Goal: Information Seeking & Learning: Learn about a topic

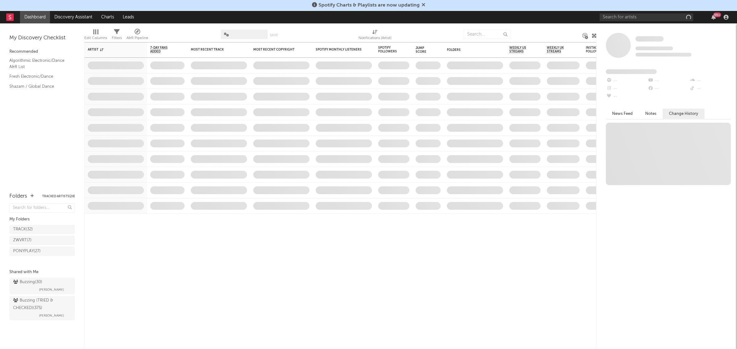
drag, startPoint x: 0, startPoint y: 0, endPoint x: 615, endPoint y: 14, distance: 615.3
click at [609, 9] on div "Spotify Charts & Playlists are now updating" at bounding box center [368, 5] width 737 height 11
click at [615, 14] on input "text" at bounding box center [647, 17] width 94 height 8
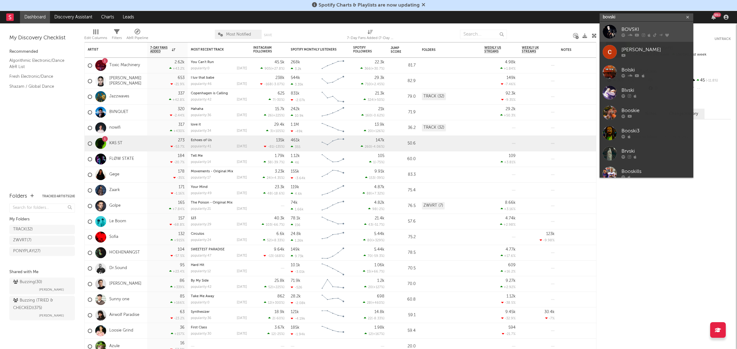
type input "bovski"
click at [638, 26] on div "BOVSKI" at bounding box center [656, 29] width 69 height 7
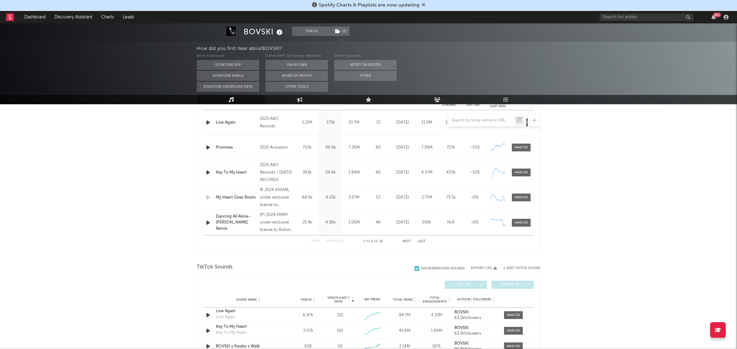
select select "6m"
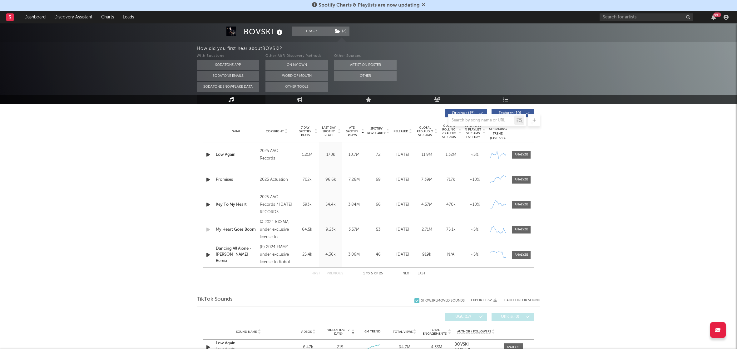
scroll to position [239, 0]
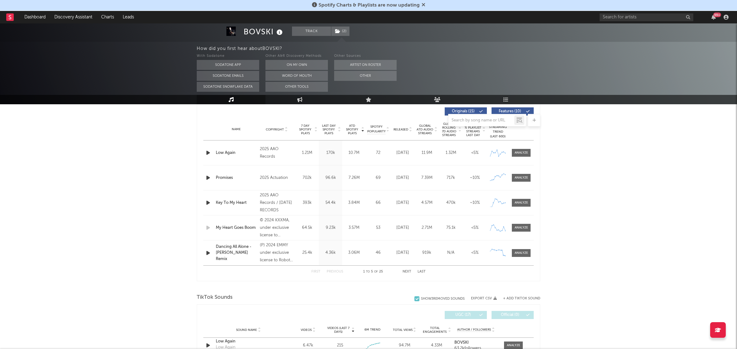
click at [402, 128] on span "Released" at bounding box center [401, 130] width 15 height 4
click at [524, 154] on div at bounding box center [521, 153] width 13 height 5
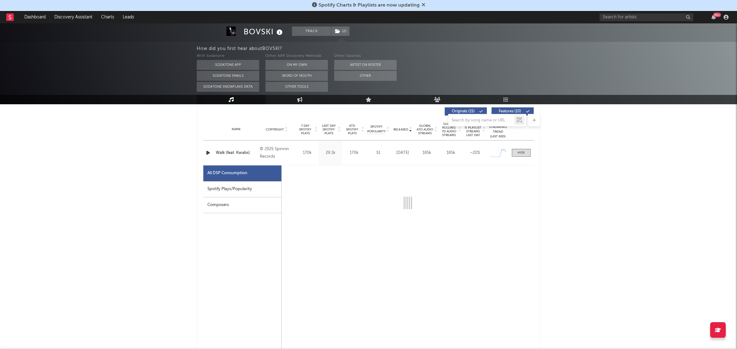
select select "1w"
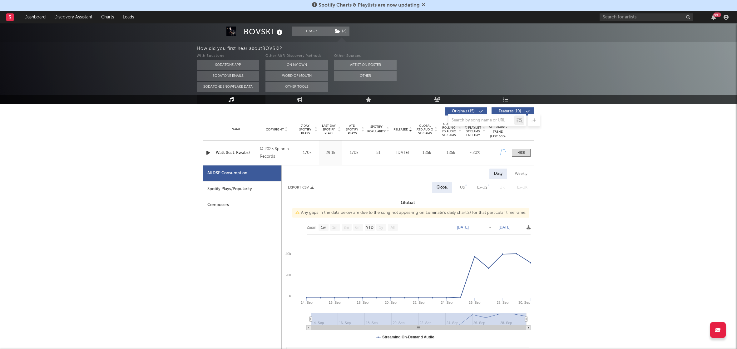
click at [263, 190] on div "Spotify Plays/Popularity" at bounding box center [242, 190] width 78 height 16
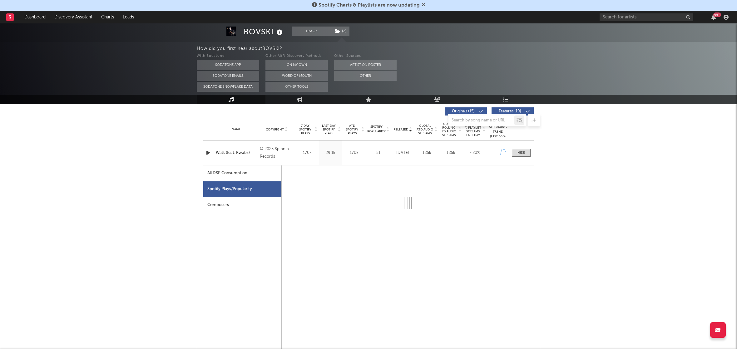
select select "1w"
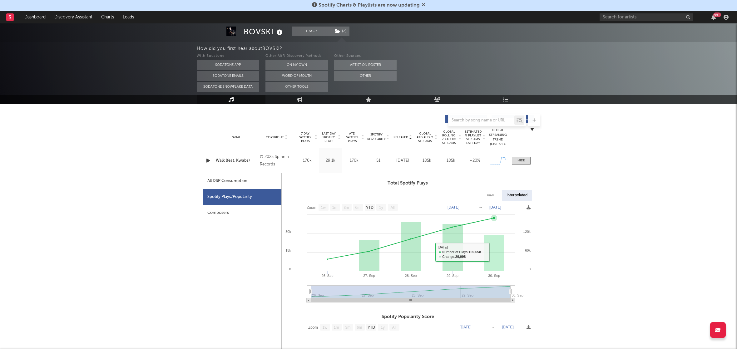
scroll to position [223, 0]
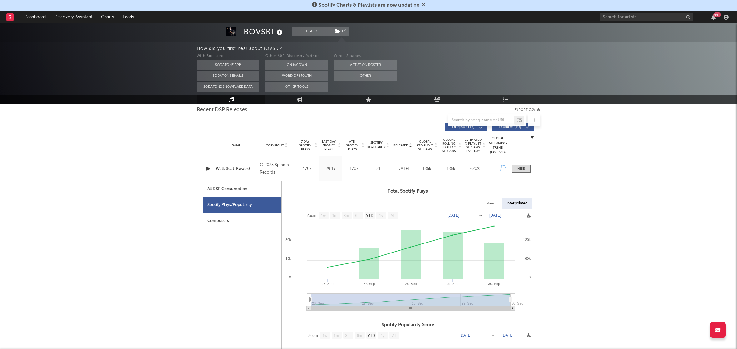
click at [252, 187] on div "All DSP Consumption" at bounding box center [242, 190] width 78 height 16
select select "1w"
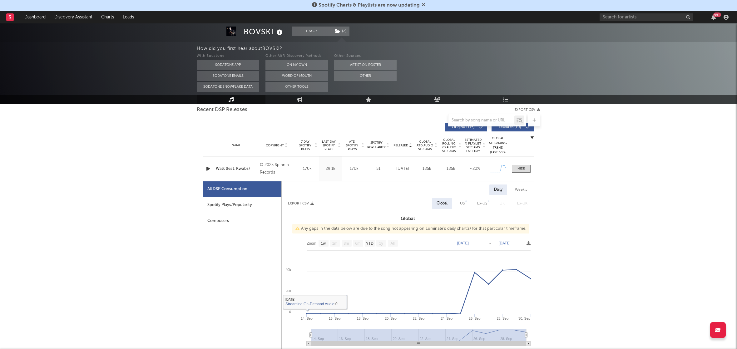
click at [247, 218] on div "Composers" at bounding box center [242, 221] width 78 height 16
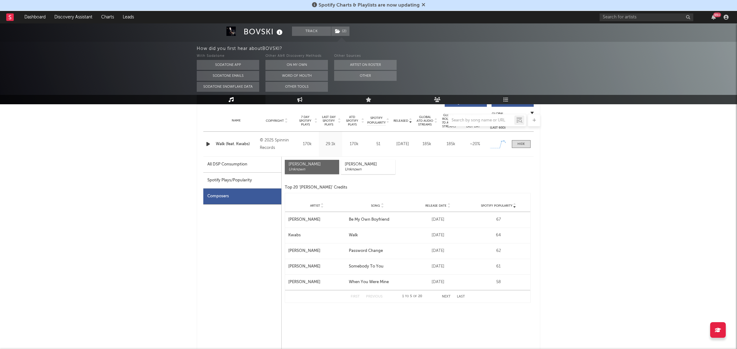
scroll to position [237, 0]
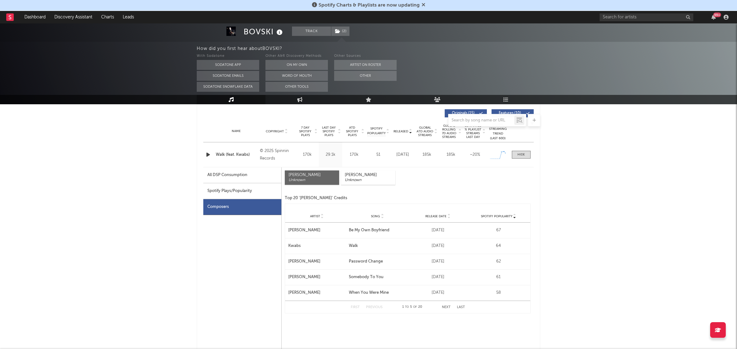
click at [243, 175] on div "All DSP Consumption" at bounding box center [227, 175] width 40 height 7
select select "1w"
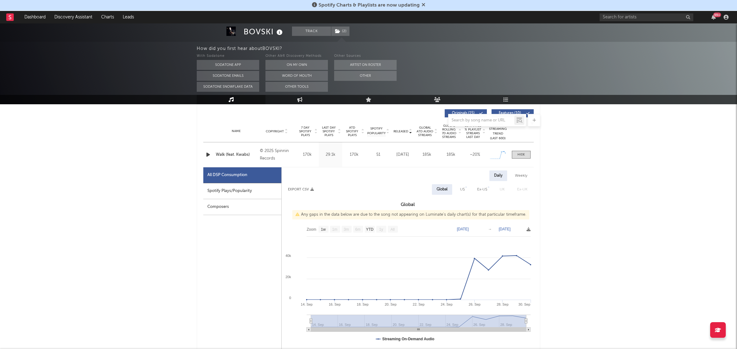
click at [241, 186] on div "Spotify Plays/Popularity" at bounding box center [242, 191] width 78 height 16
select select "1w"
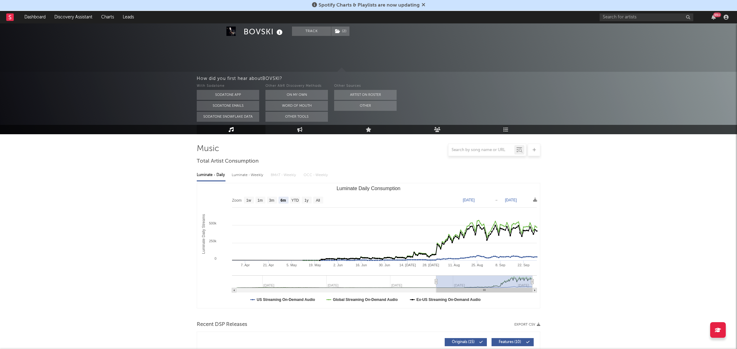
scroll to position [0, 0]
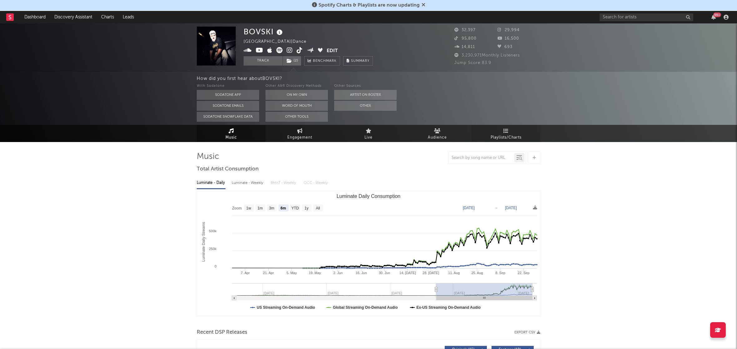
click at [497, 135] on span "Playlists/Charts" at bounding box center [506, 137] width 31 height 7
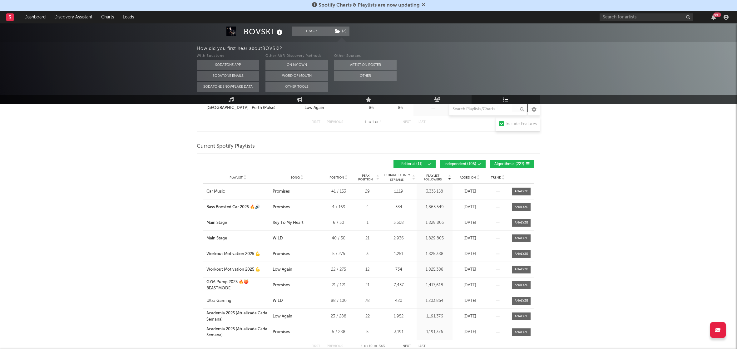
scroll to position [142, 0]
click at [298, 175] on span "Song" at bounding box center [295, 176] width 9 height 4
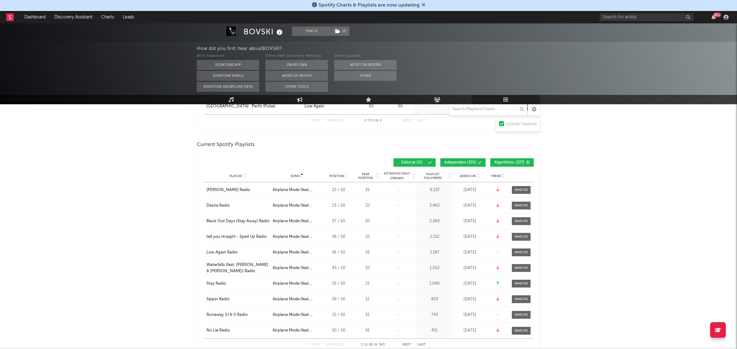
click at [298, 175] on span "Song" at bounding box center [295, 176] width 9 height 4
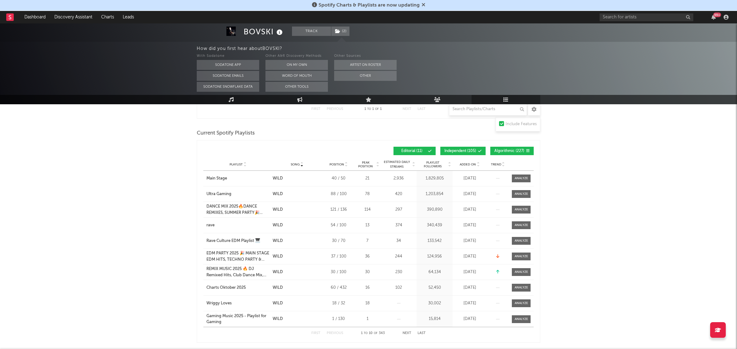
scroll to position [154, 0]
click at [470, 164] on span "Added On" at bounding box center [468, 164] width 16 height 4
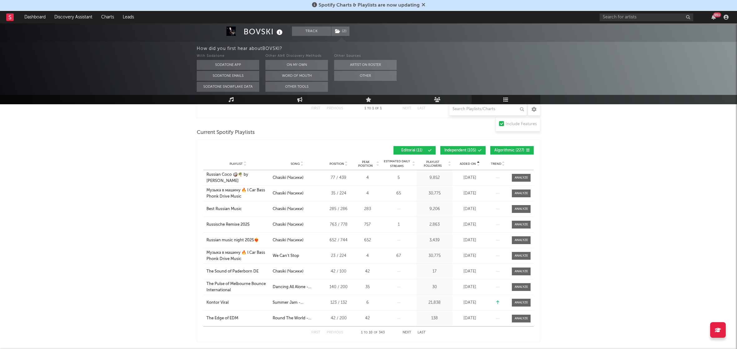
click at [470, 164] on span "Added On" at bounding box center [468, 164] width 16 height 4
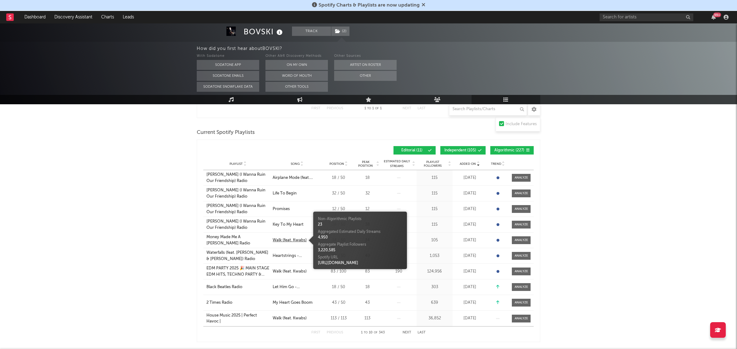
click at [289, 240] on div "Walk (feat. Kwabs)" at bounding box center [290, 240] width 34 height 6
click at [296, 163] on span "Song" at bounding box center [295, 164] width 9 height 4
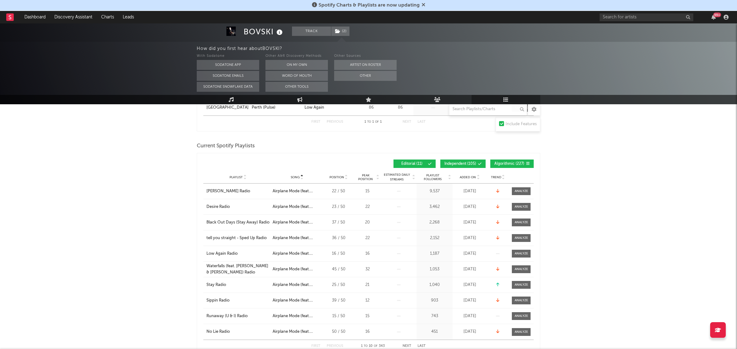
scroll to position [187, 0]
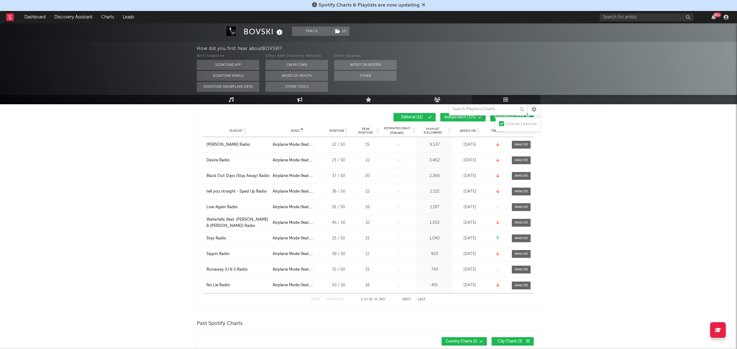
click at [406, 300] on button "Next" at bounding box center [407, 299] width 9 height 3
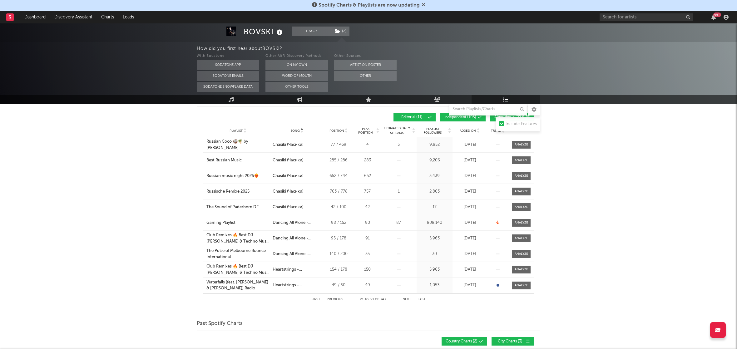
click at [406, 300] on button "Next" at bounding box center [407, 299] width 9 height 3
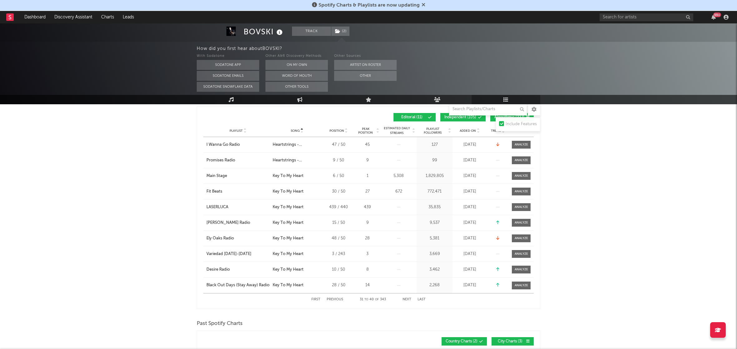
click at [406, 300] on button "Next" at bounding box center [407, 299] width 9 height 3
click at [408, 301] on button "Next" at bounding box center [407, 299] width 9 height 3
click at [408, 303] on div "First Previous 51 to 60 of 343 Next Last" at bounding box center [368, 300] width 114 height 12
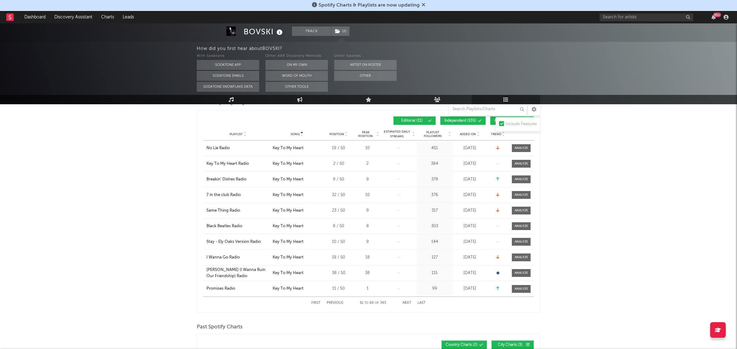
scroll to position [185, 0]
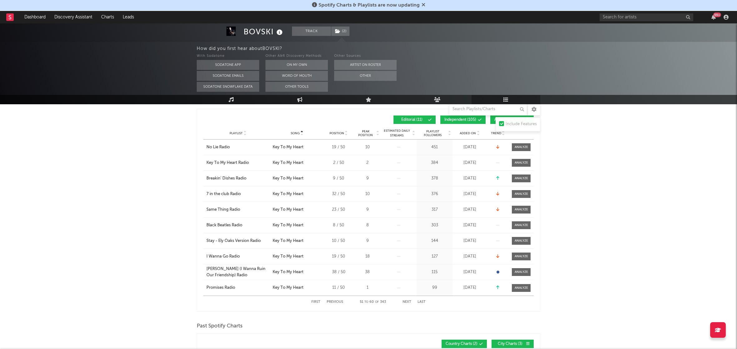
click at [406, 301] on button "Next" at bounding box center [407, 302] width 9 height 3
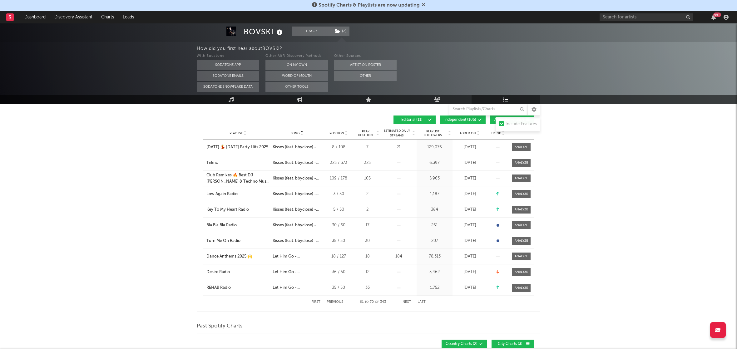
click at [406, 301] on button "Next" at bounding box center [407, 302] width 9 height 3
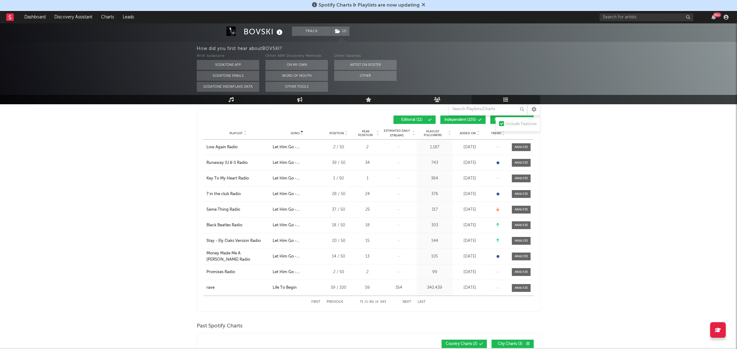
click at [406, 301] on button "Next" at bounding box center [407, 302] width 9 height 3
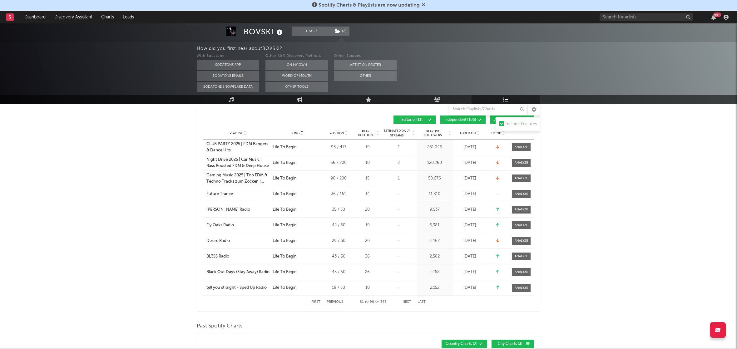
click at [406, 301] on button "Next" at bounding box center [407, 302] width 9 height 3
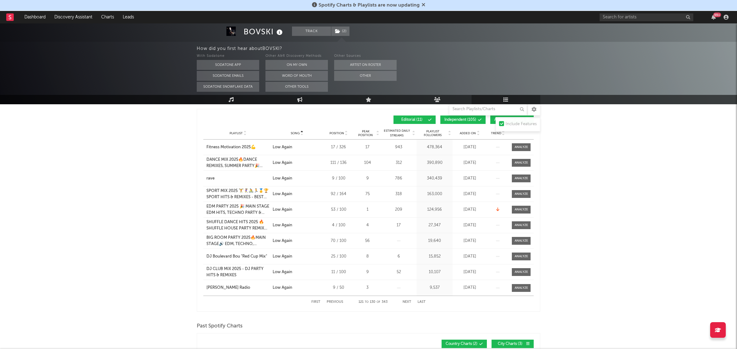
click at [406, 301] on button "Next" at bounding box center [407, 302] width 9 height 3
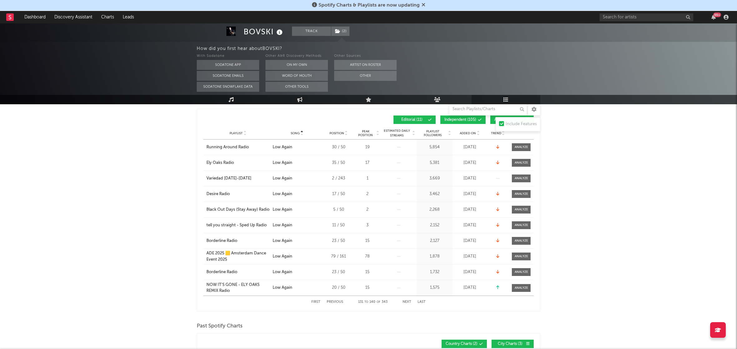
click at [406, 301] on button "Next" at bounding box center [407, 302] width 9 height 3
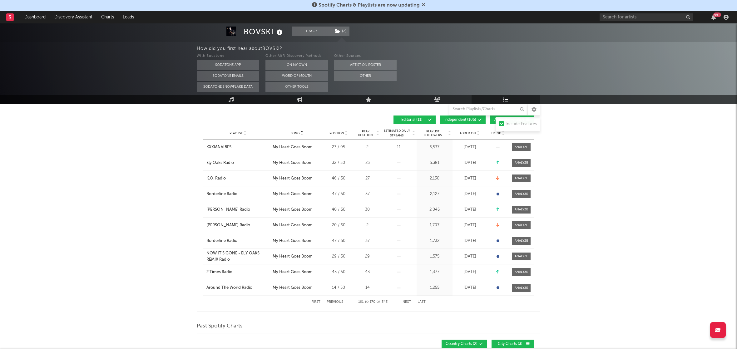
click at [406, 301] on button "Next" at bounding box center [407, 302] width 9 height 3
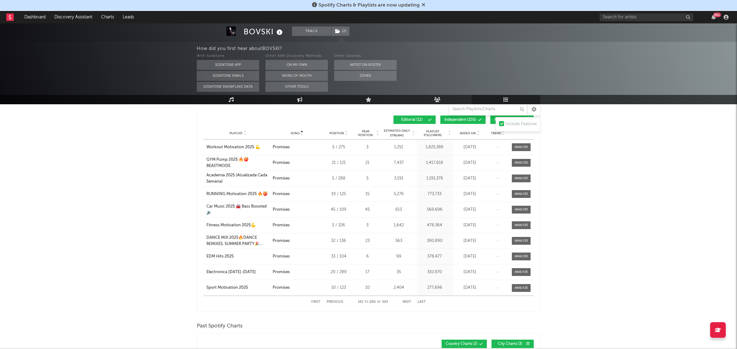
click at [406, 301] on button "Next" at bounding box center [407, 302] width 9 height 3
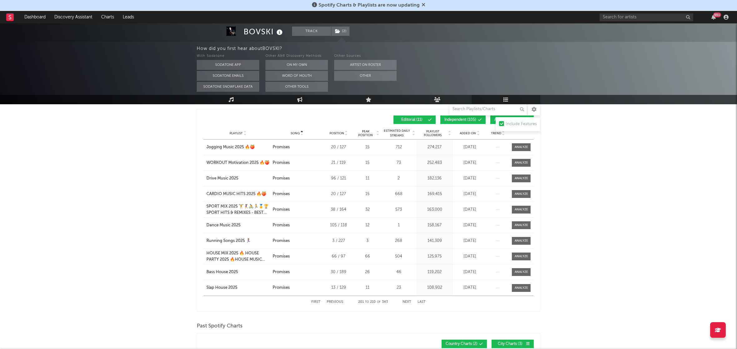
click at [406, 301] on button "Next" at bounding box center [407, 302] width 9 height 3
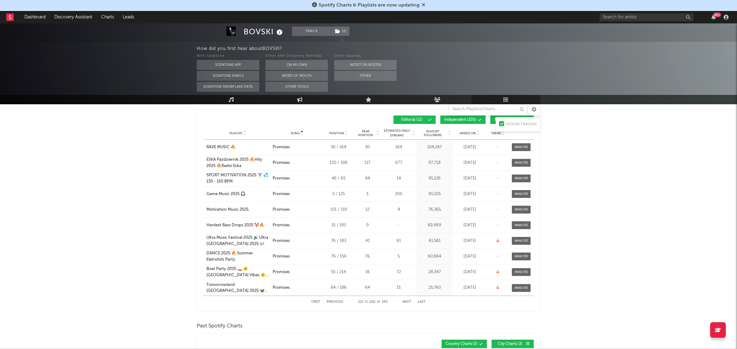
click at [406, 301] on button "Next" at bounding box center [407, 302] width 9 height 3
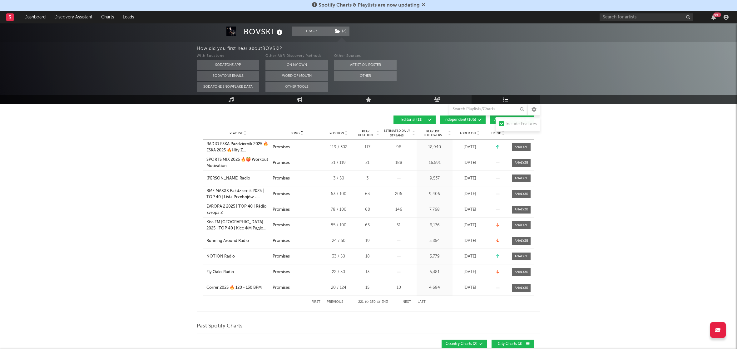
click at [406, 301] on button "Next" at bounding box center [407, 302] width 9 height 3
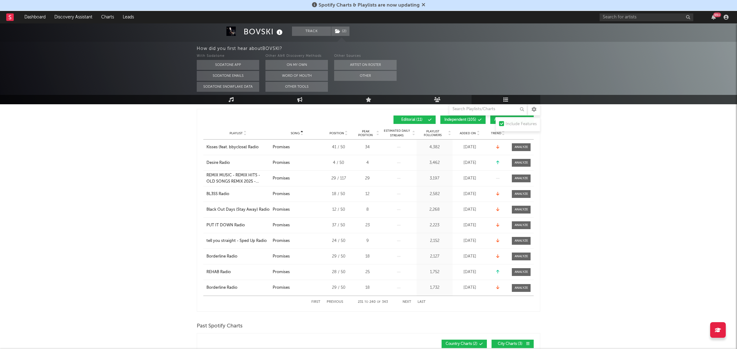
click at [406, 301] on button "Next" at bounding box center [407, 302] width 9 height 3
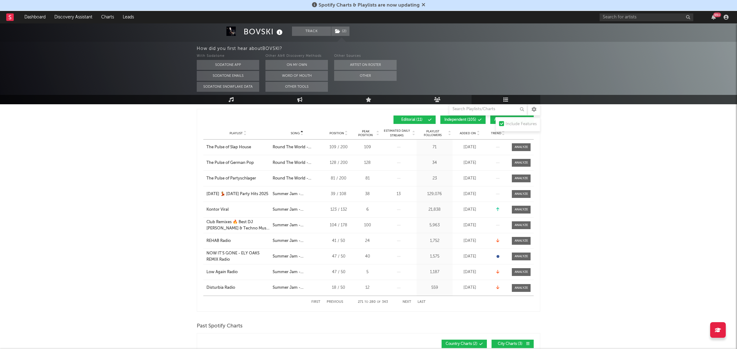
click at [406, 301] on button "Next" at bounding box center [407, 302] width 9 height 3
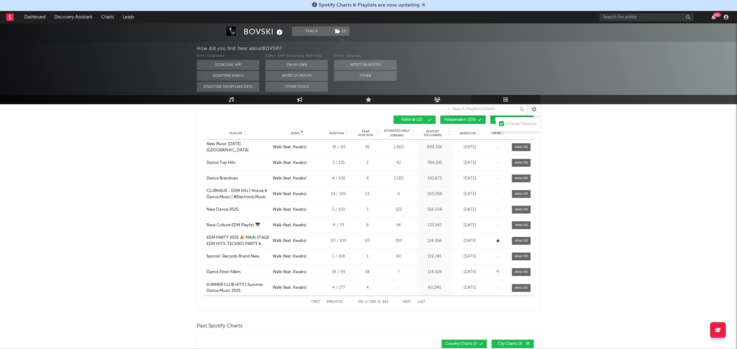
click at [406, 301] on button "Next" at bounding box center [407, 302] width 9 height 3
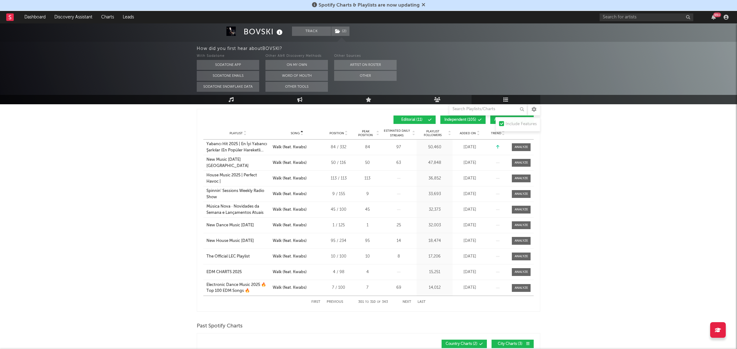
click at [406, 301] on button "Next" at bounding box center [407, 302] width 9 height 3
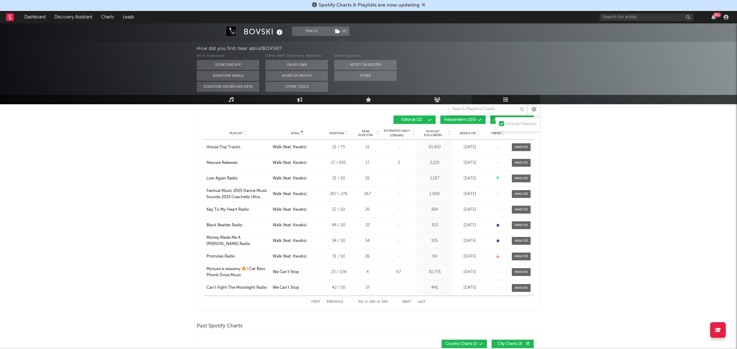
scroll to position [186, 0]
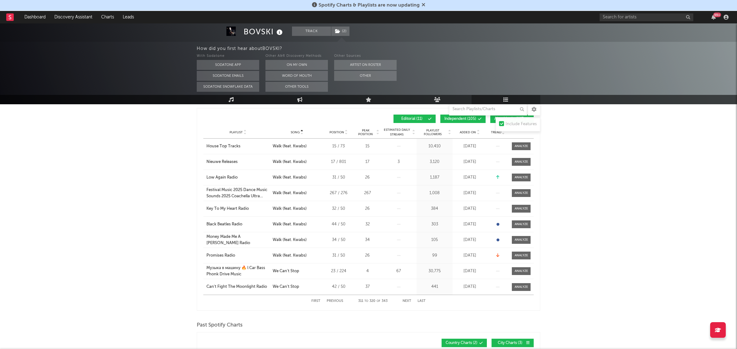
click at [334, 301] on button "Previous" at bounding box center [335, 301] width 17 height 3
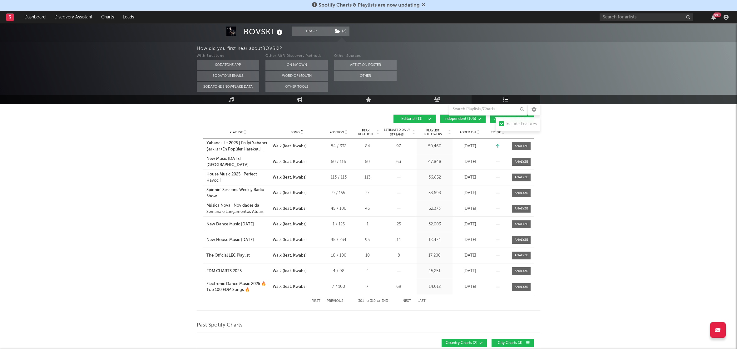
click at [334, 301] on button "Previous" at bounding box center [335, 301] width 17 height 3
click at [335, 301] on button "Previous" at bounding box center [335, 301] width 17 height 3
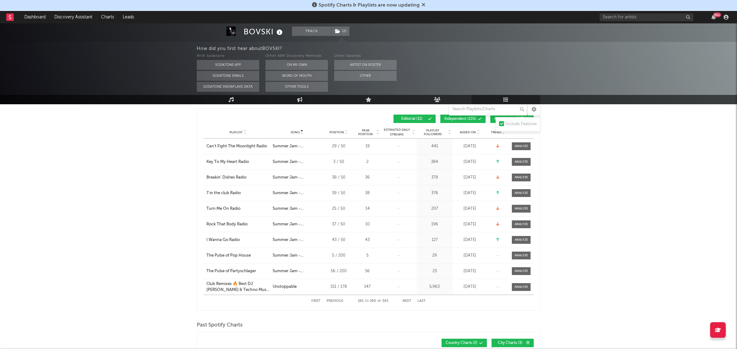
click at [408, 300] on button "Next" at bounding box center [407, 301] width 9 height 3
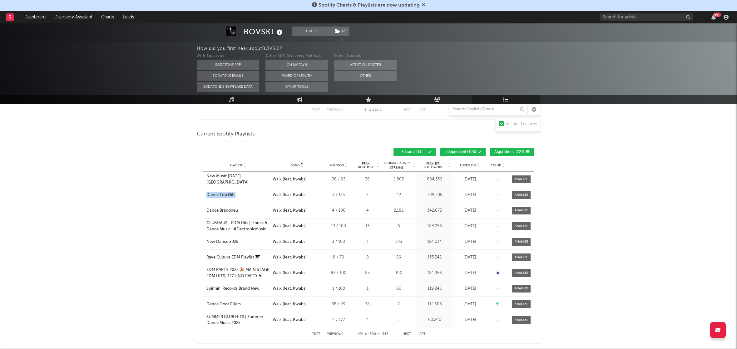
scroll to position [176, 0]
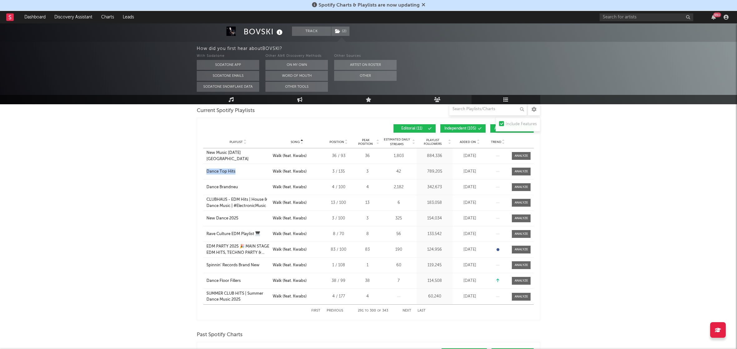
click at [407, 309] on button "Next" at bounding box center [407, 310] width 9 height 3
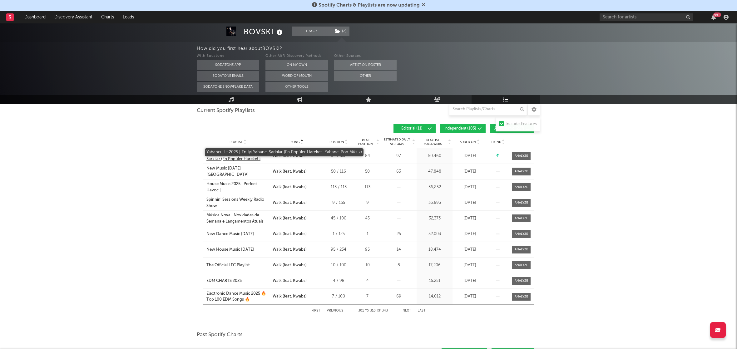
click at [225, 157] on div "Yabancı Hit 2025 | En İyi Yabancı Şarkılar (En Popüler Hareketli Yabanci Pop Mü…" at bounding box center [237, 156] width 63 height 12
click at [407, 310] on button "Next" at bounding box center [407, 310] width 9 height 3
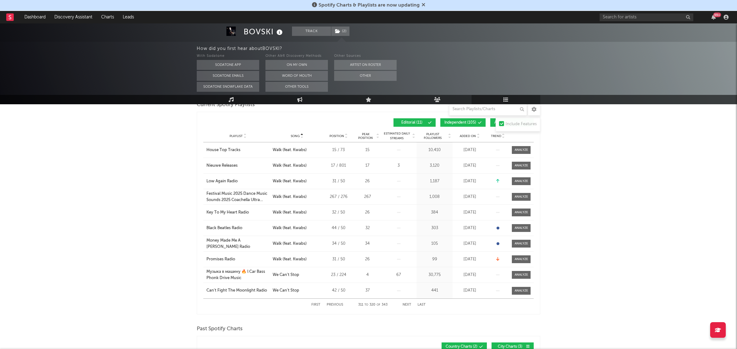
scroll to position [176, 0]
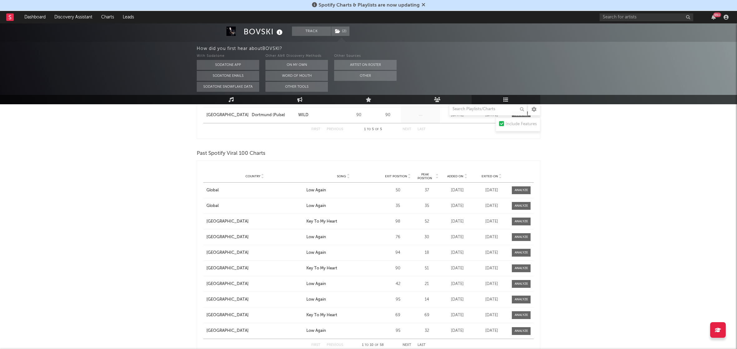
scroll to position [537, 0]
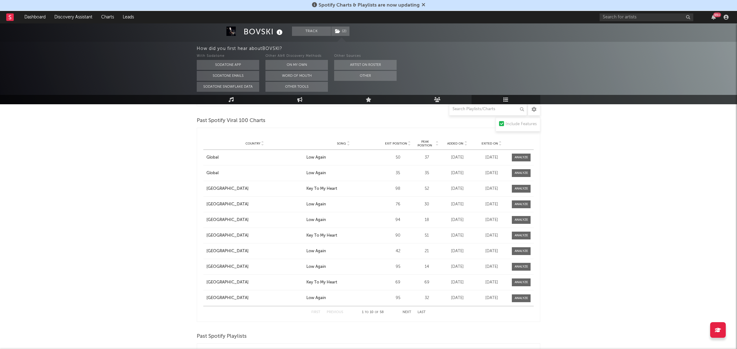
click at [408, 311] on button "Next" at bounding box center [407, 312] width 9 height 3
click at [407, 311] on button "Next" at bounding box center [407, 312] width 9 height 3
click at [408, 311] on button "Next" at bounding box center [407, 312] width 9 height 3
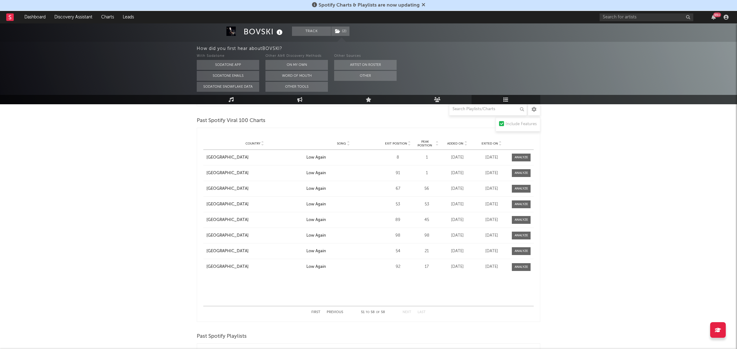
click at [408, 311] on button "Next" at bounding box center [407, 312] width 9 height 3
click at [315, 311] on button "First" at bounding box center [315, 312] width 9 height 3
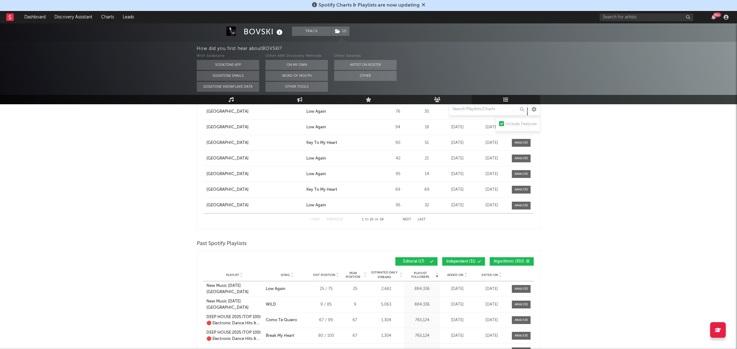
scroll to position [619, 0]
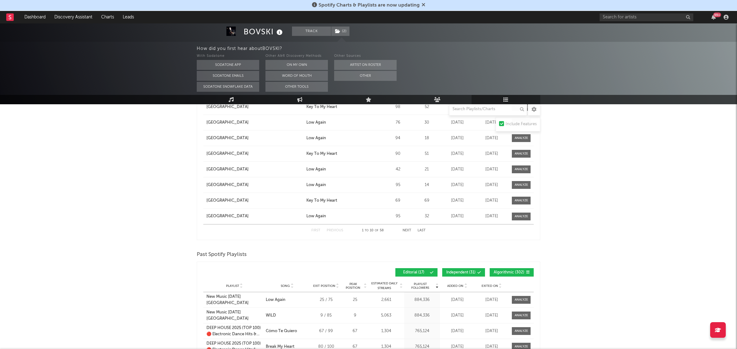
click at [407, 230] on button "Next" at bounding box center [407, 230] width 9 height 3
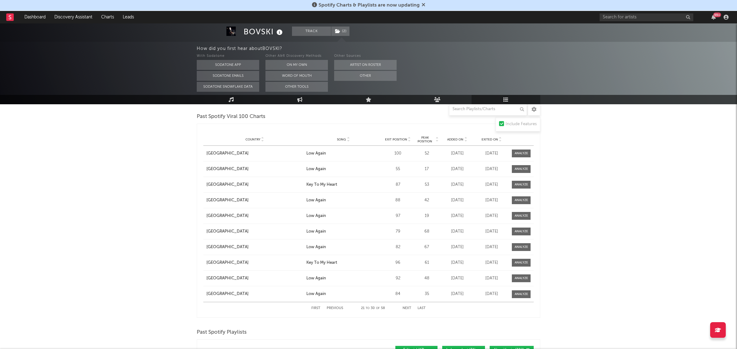
scroll to position [540, 0]
click at [408, 309] on button "Next" at bounding box center [407, 309] width 9 height 3
click at [406, 309] on button "Next" at bounding box center [407, 309] width 9 height 3
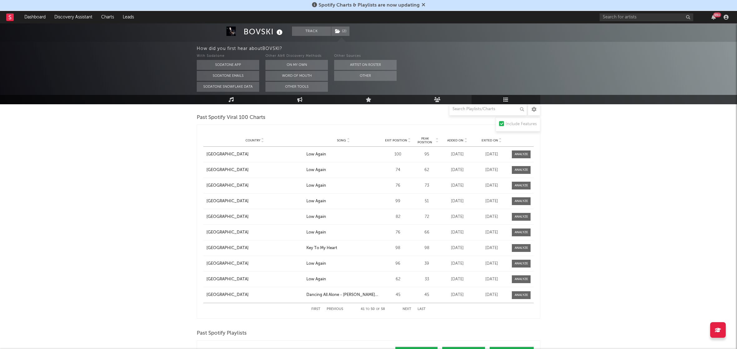
click at [403, 309] on button "Next" at bounding box center [407, 309] width 9 height 3
click at [315, 307] on div "First Previous 51 to 58 of 58 Next Last" at bounding box center [368, 309] width 114 height 12
click at [316, 309] on button "First" at bounding box center [315, 309] width 9 height 3
click at [410, 311] on button "Next" at bounding box center [407, 309] width 9 height 3
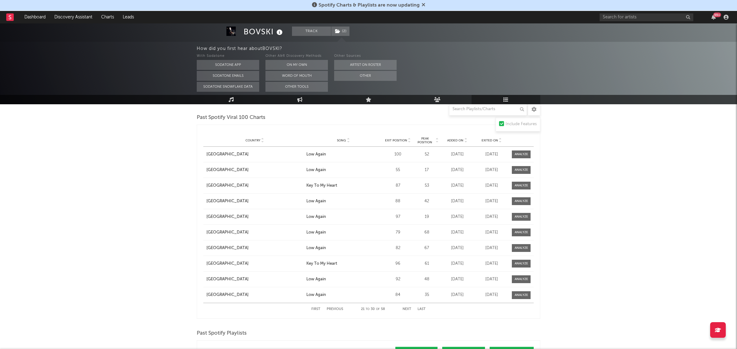
click at [410, 311] on button "Next" at bounding box center [407, 309] width 9 height 3
click at [316, 311] on button "First" at bounding box center [315, 309] width 9 height 3
click at [342, 140] on span "Song" at bounding box center [341, 141] width 9 height 4
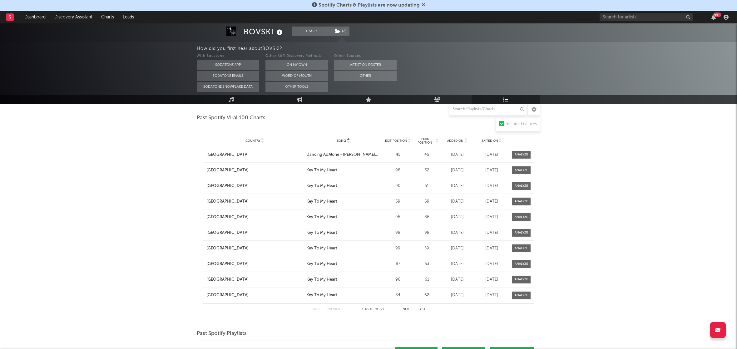
scroll to position [544, 0]
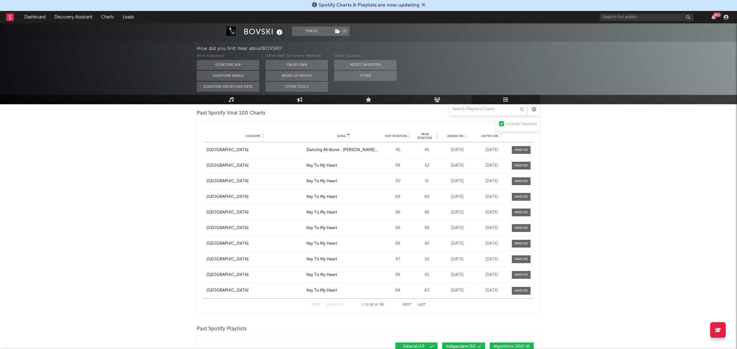
click at [408, 304] on button "Next" at bounding box center [407, 304] width 9 height 3
click at [336, 305] on button "Previous" at bounding box center [335, 304] width 17 height 3
click at [406, 306] on button "Next" at bounding box center [407, 304] width 9 height 3
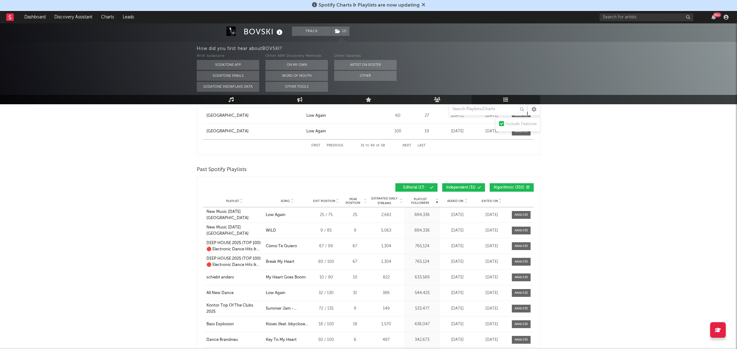
scroll to position [771, 0]
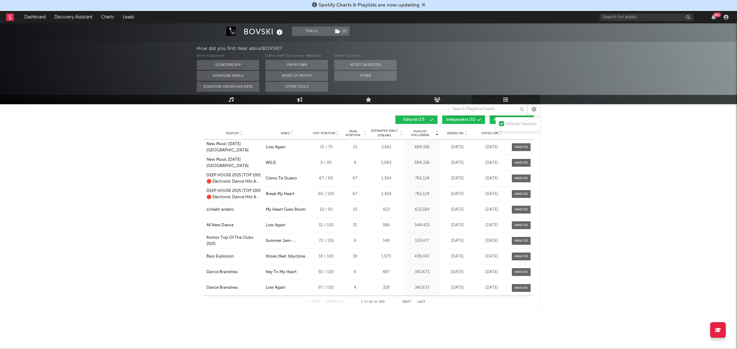
click at [405, 302] on button "Next" at bounding box center [407, 302] width 9 height 3
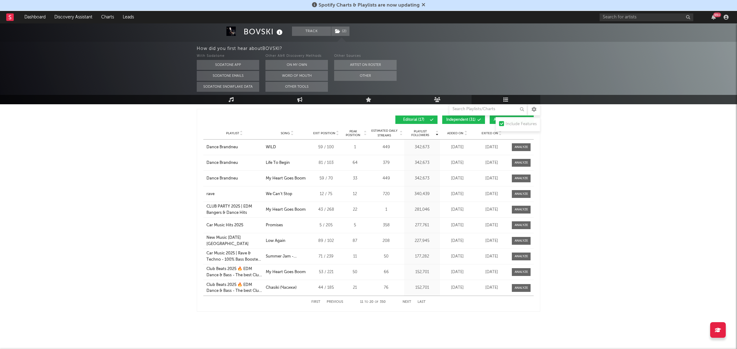
click at [407, 303] on button "Next" at bounding box center [407, 302] width 9 height 3
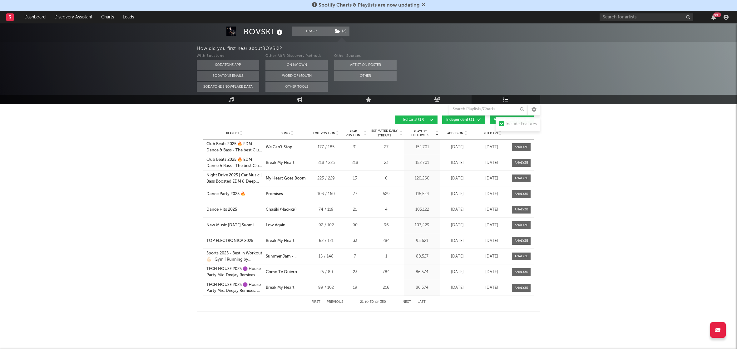
click at [407, 303] on button "Next" at bounding box center [407, 302] width 9 height 3
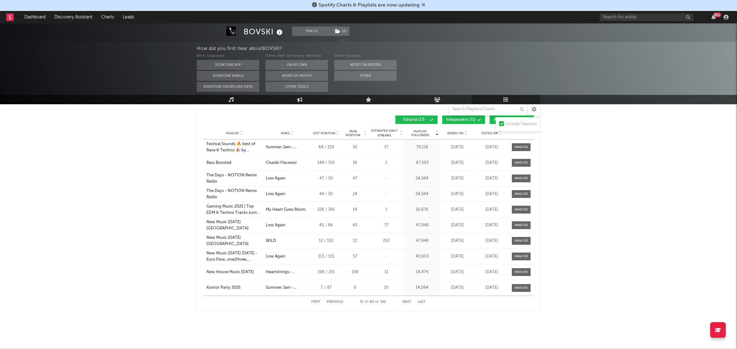
click at [406, 303] on button "Next" at bounding box center [407, 302] width 9 height 3
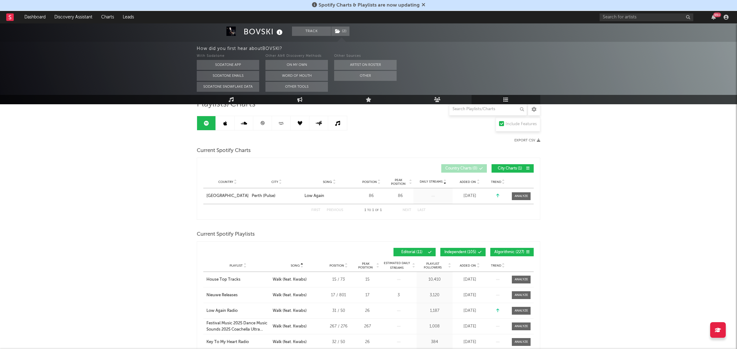
scroll to position [0, 0]
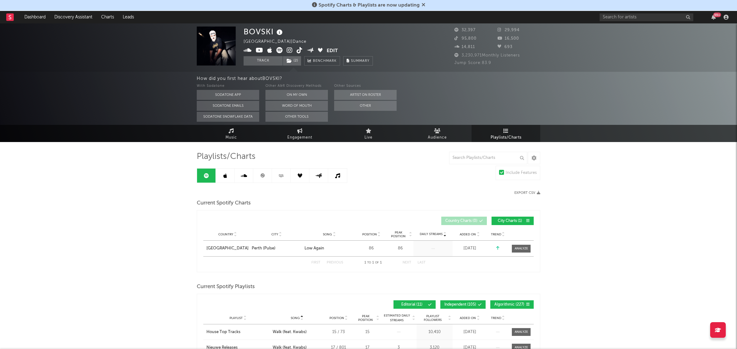
click at [618, 105] on div "With Sodatone Sodatone App Sodatone Emails Sodatone Snowflake Data Other A&R Di…" at bounding box center [467, 101] width 540 height 39
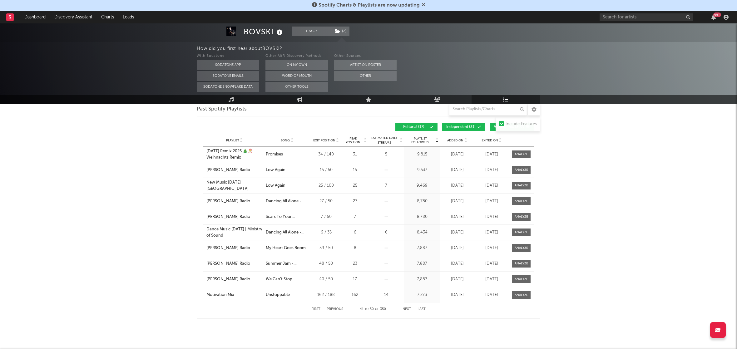
scroll to position [771, 0]
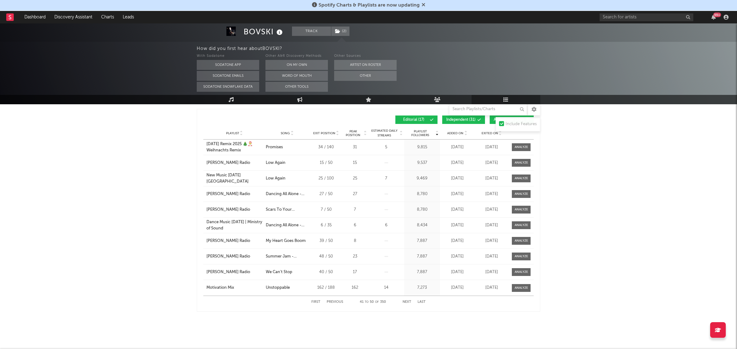
click at [406, 301] on button "Next" at bounding box center [407, 302] width 9 height 3
click at [288, 133] on span "Song" at bounding box center [285, 134] width 9 height 4
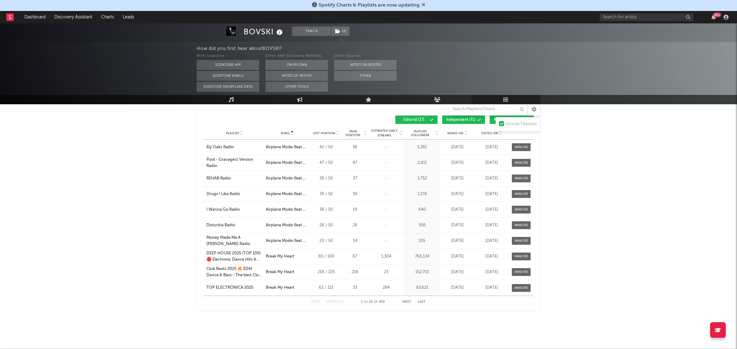
click at [405, 301] on button "Next" at bounding box center [407, 302] width 9 height 3
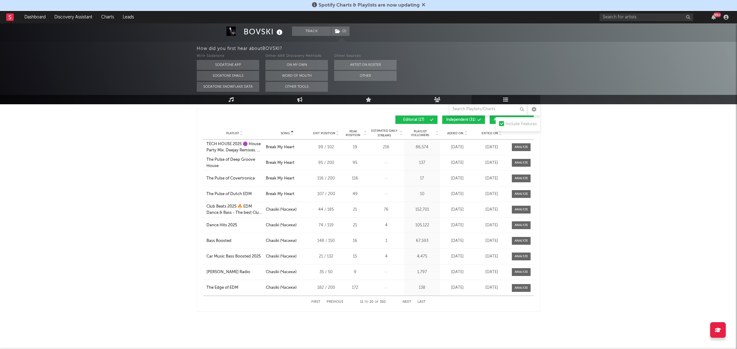
click at [405, 301] on button "Next" at bounding box center [407, 302] width 9 height 3
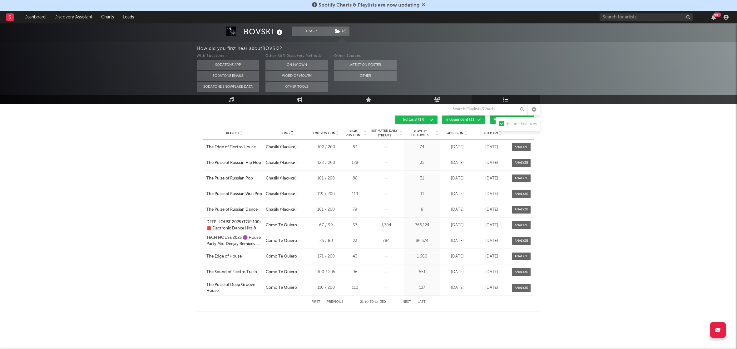
click at [405, 301] on button "Next" at bounding box center [407, 302] width 9 height 3
click at [406, 300] on div "First Previous 51 to 60 of 350 Next Last" at bounding box center [368, 302] width 114 height 12
click at [406, 301] on button "Next" at bounding box center [407, 302] width 9 height 3
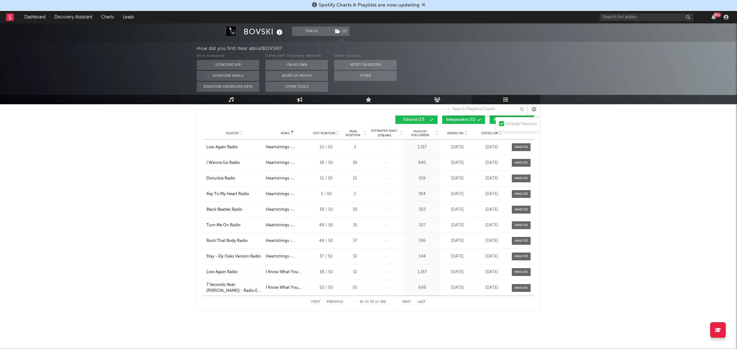
click at [406, 301] on button "Next" at bounding box center [407, 302] width 9 height 3
click at [405, 301] on button "Next" at bounding box center [407, 302] width 9 height 3
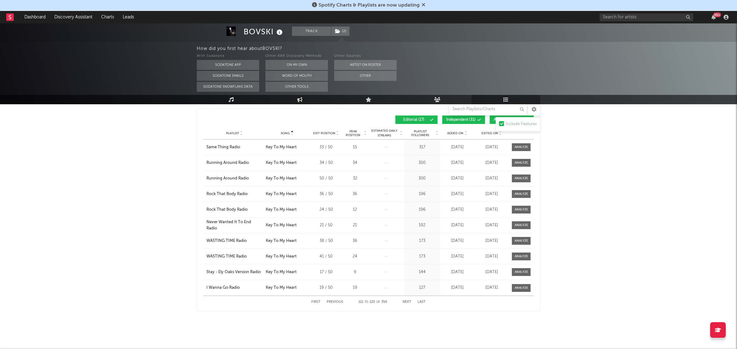
click at [405, 301] on button "Next" at bounding box center [407, 302] width 9 height 3
click at [407, 302] on button "Next" at bounding box center [407, 302] width 9 height 3
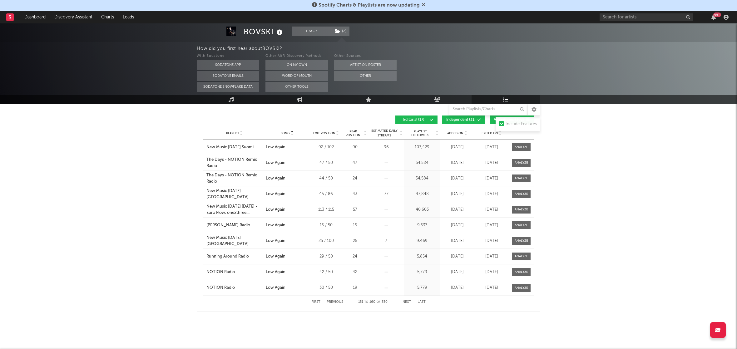
click at [407, 302] on button "Next" at bounding box center [407, 302] width 9 height 3
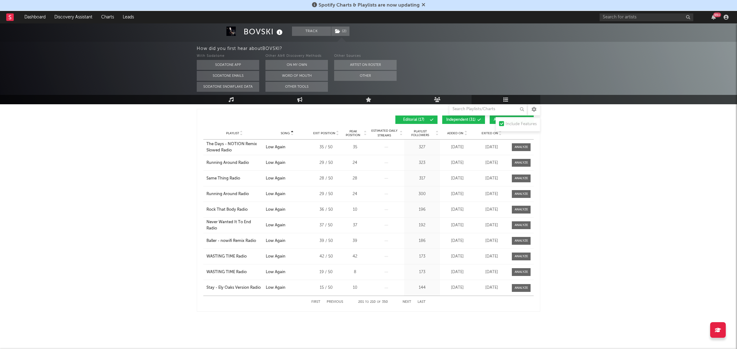
click at [407, 302] on button "Next" at bounding box center [407, 302] width 9 height 3
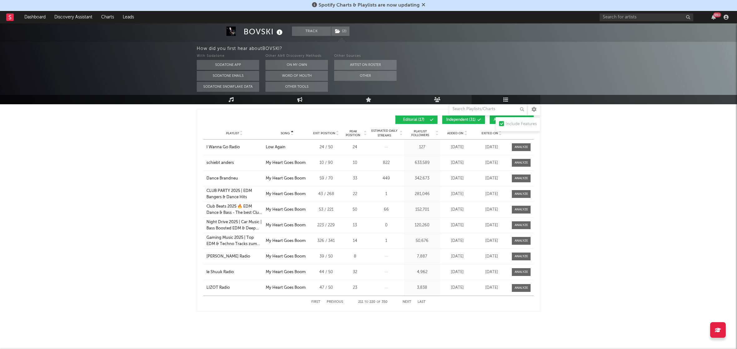
click at [407, 302] on button "Next" at bounding box center [407, 302] width 9 height 3
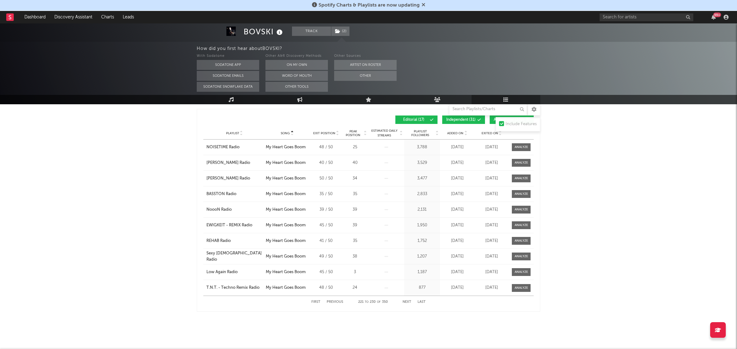
click at [407, 302] on button "Next" at bounding box center [407, 302] width 9 height 3
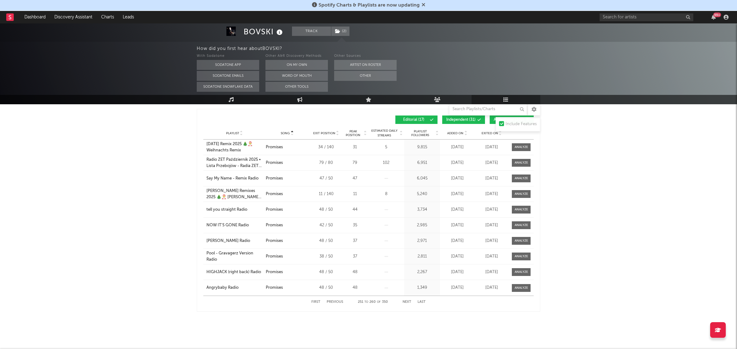
click at [407, 302] on button "Next" at bounding box center [407, 302] width 9 height 3
click at [332, 302] on button "Previous" at bounding box center [335, 302] width 17 height 3
drag, startPoint x: 336, startPoint y: 301, endPoint x: 354, endPoint y: 301, distance: 18.1
click at [337, 302] on button "Previous" at bounding box center [335, 302] width 17 height 3
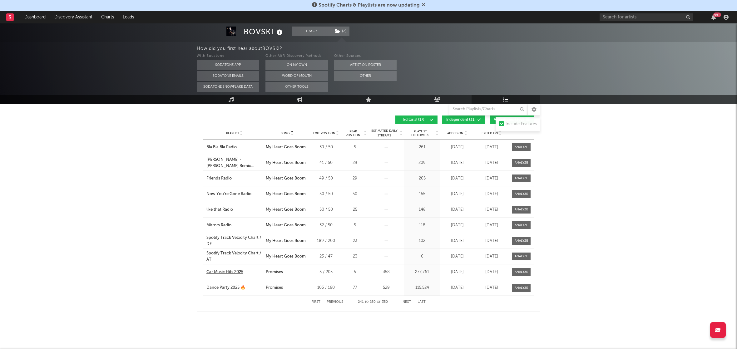
click at [232, 273] on div "Car Music Hits 2025" at bounding box center [224, 272] width 37 height 6
click at [406, 302] on button "Next" at bounding box center [407, 302] width 9 height 3
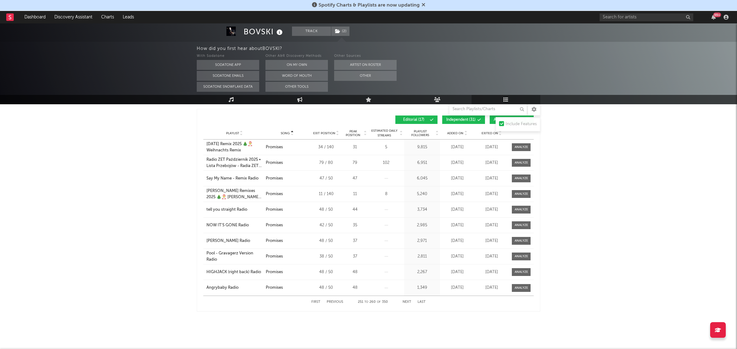
click at [406, 302] on button "Next" at bounding box center [407, 302] width 9 height 3
click at [404, 303] on button "Next" at bounding box center [407, 302] width 9 height 3
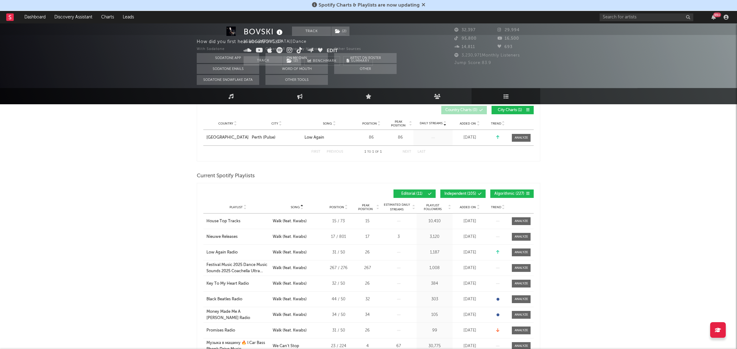
scroll to position [0, 0]
